Goal: Navigation & Orientation: Find specific page/section

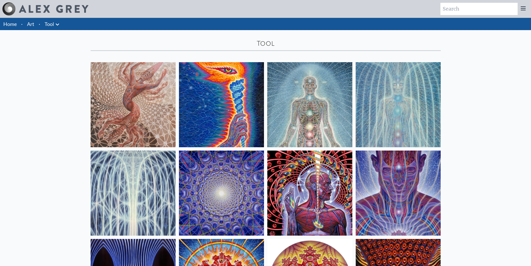
click at [32, 25] on link "Art" at bounding box center [30, 24] width 7 height 8
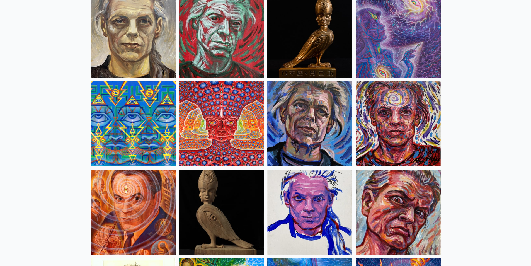
scroll to position [1422, 0]
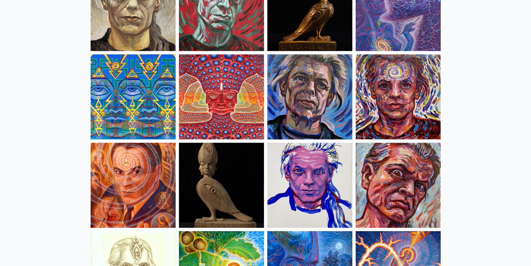
click at [119, 184] on img at bounding box center [133, 185] width 85 height 85
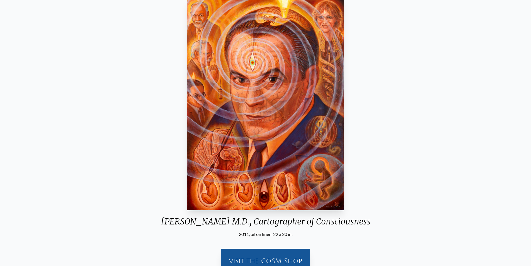
scroll to position [136, 0]
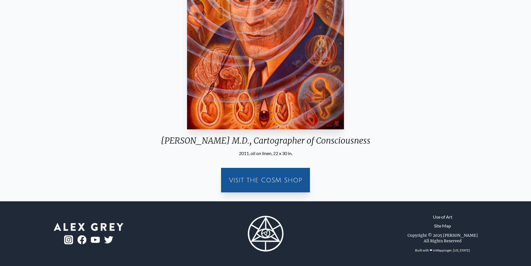
click at [231, 186] on div "Visit the CoSM Shop" at bounding box center [265, 180] width 82 height 18
